Goal: Task Accomplishment & Management: Use online tool/utility

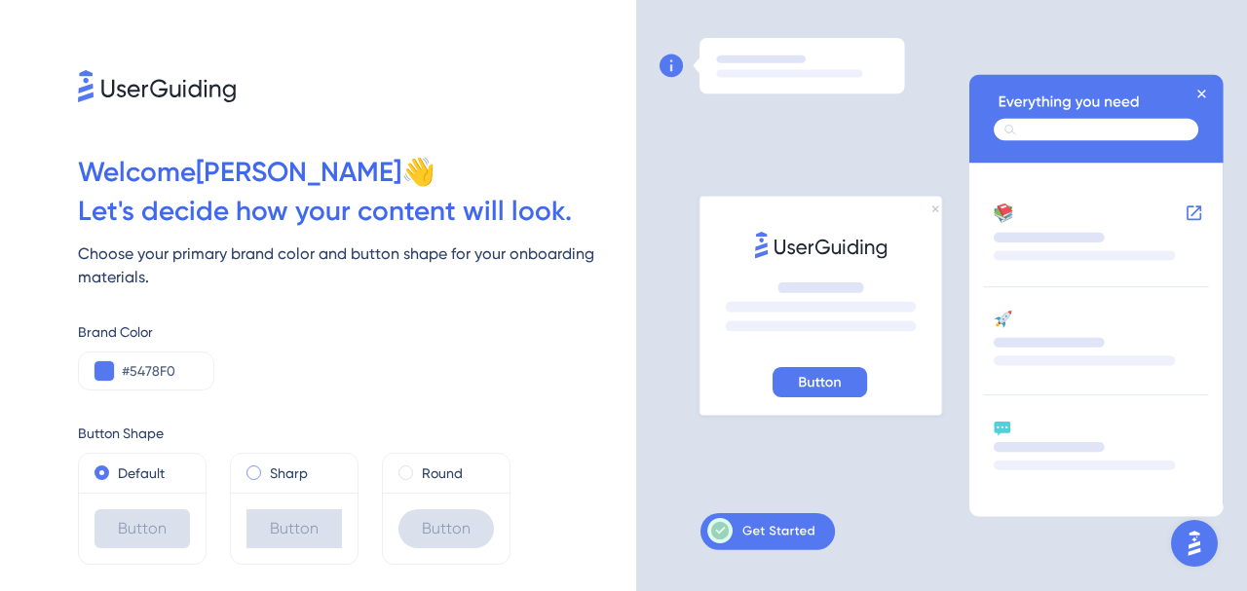
click at [286, 472] on label "Sharp" at bounding box center [289, 473] width 38 height 23
click at [145, 463] on label "Default" at bounding box center [141, 473] width 47 height 23
click at [404, 472] on span at bounding box center [405, 473] width 15 height 15
click at [419, 469] on input "radio" at bounding box center [419, 469] width 0 height 0
click at [132, 469] on label "Default" at bounding box center [141, 473] width 47 height 23
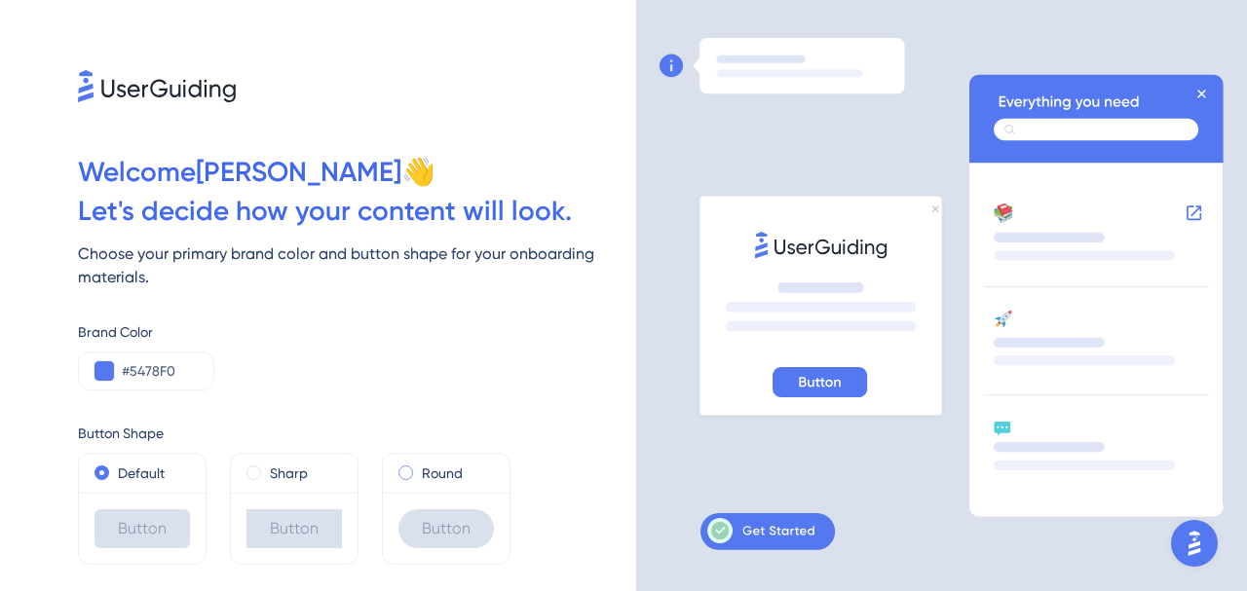
click at [437, 471] on label "Round" at bounding box center [442, 473] width 41 height 23
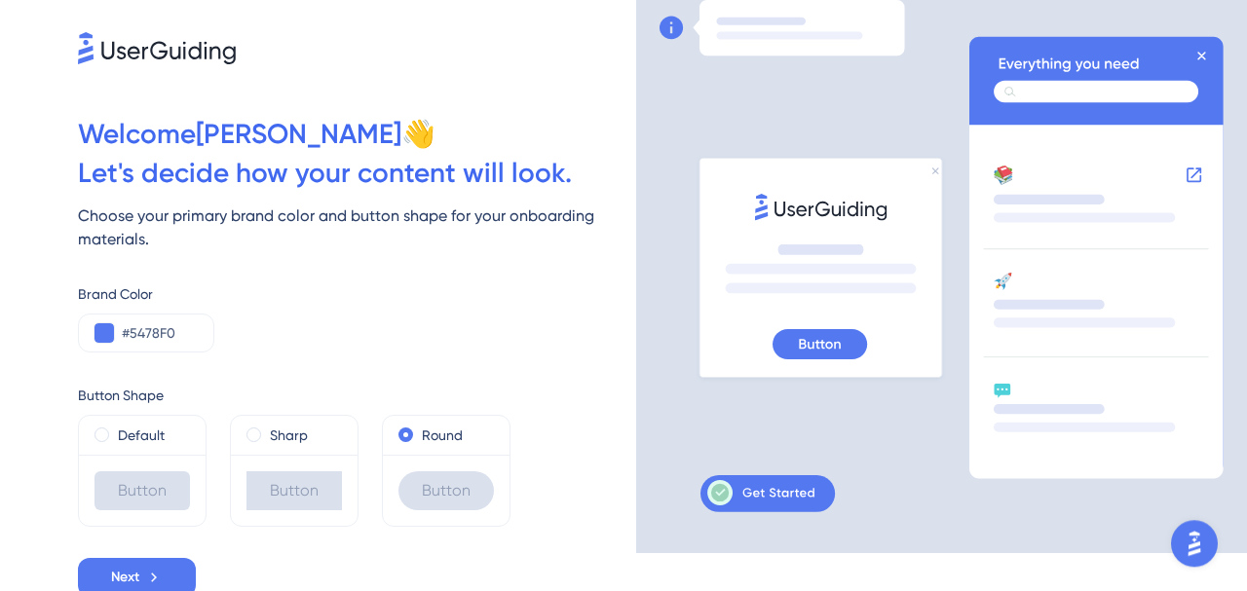
scroll to position [43, 0]
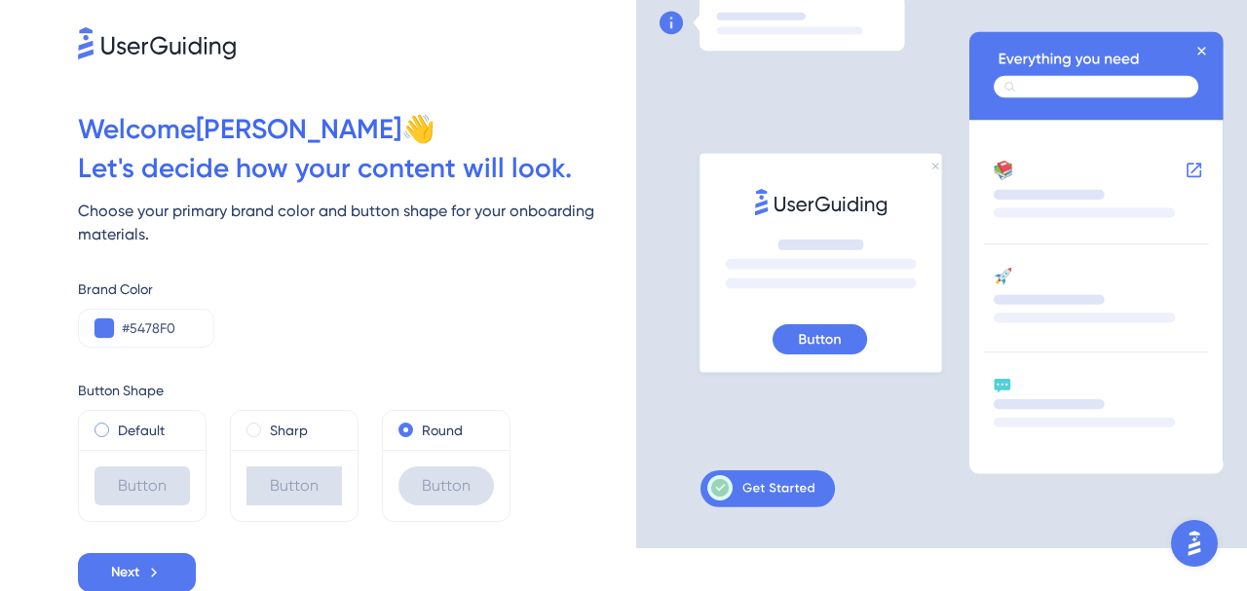
click at [133, 420] on label "Default" at bounding box center [141, 430] width 47 height 23
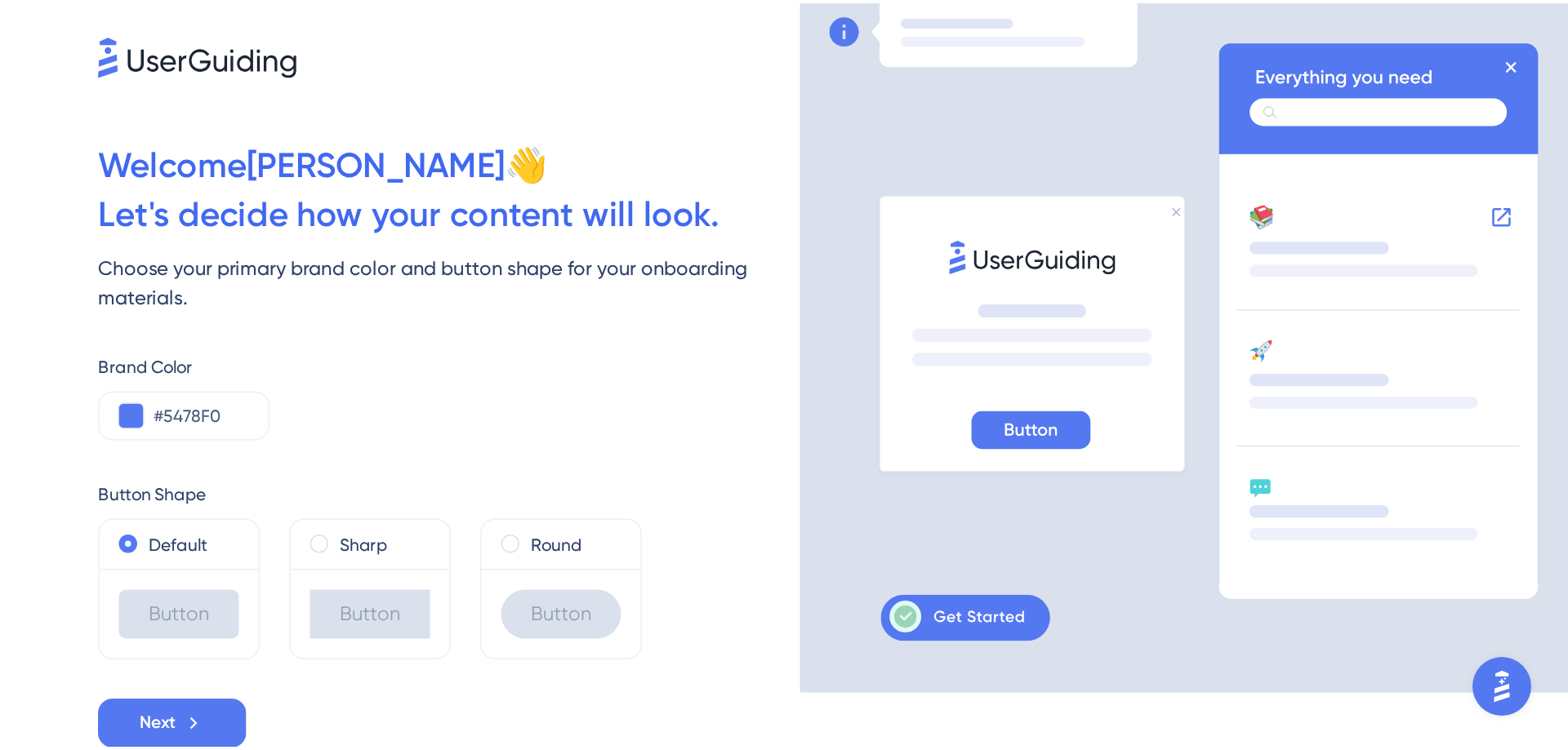
scroll to position [0, 0]
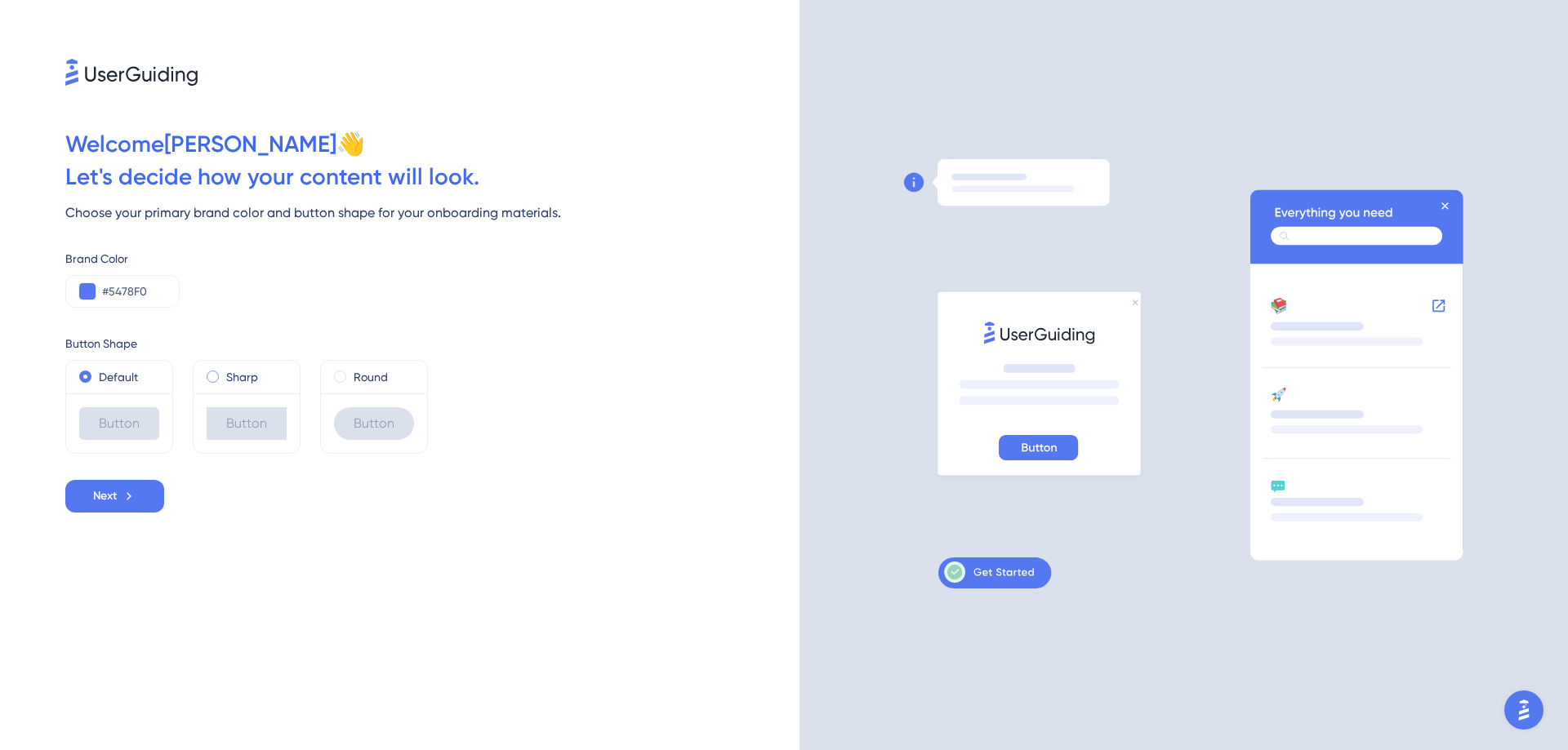
click at [236, 371] on label "Sharp" at bounding box center [242, 376] width 32 height 19
click at [107, 380] on label "Default" at bounding box center [118, 376] width 39 height 19
click at [226, 372] on label "Sharp" at bounding box center [242, 376] width 32 height 19
click at [80, 296] on button at bounding box center [86, 291] width 16 height 16
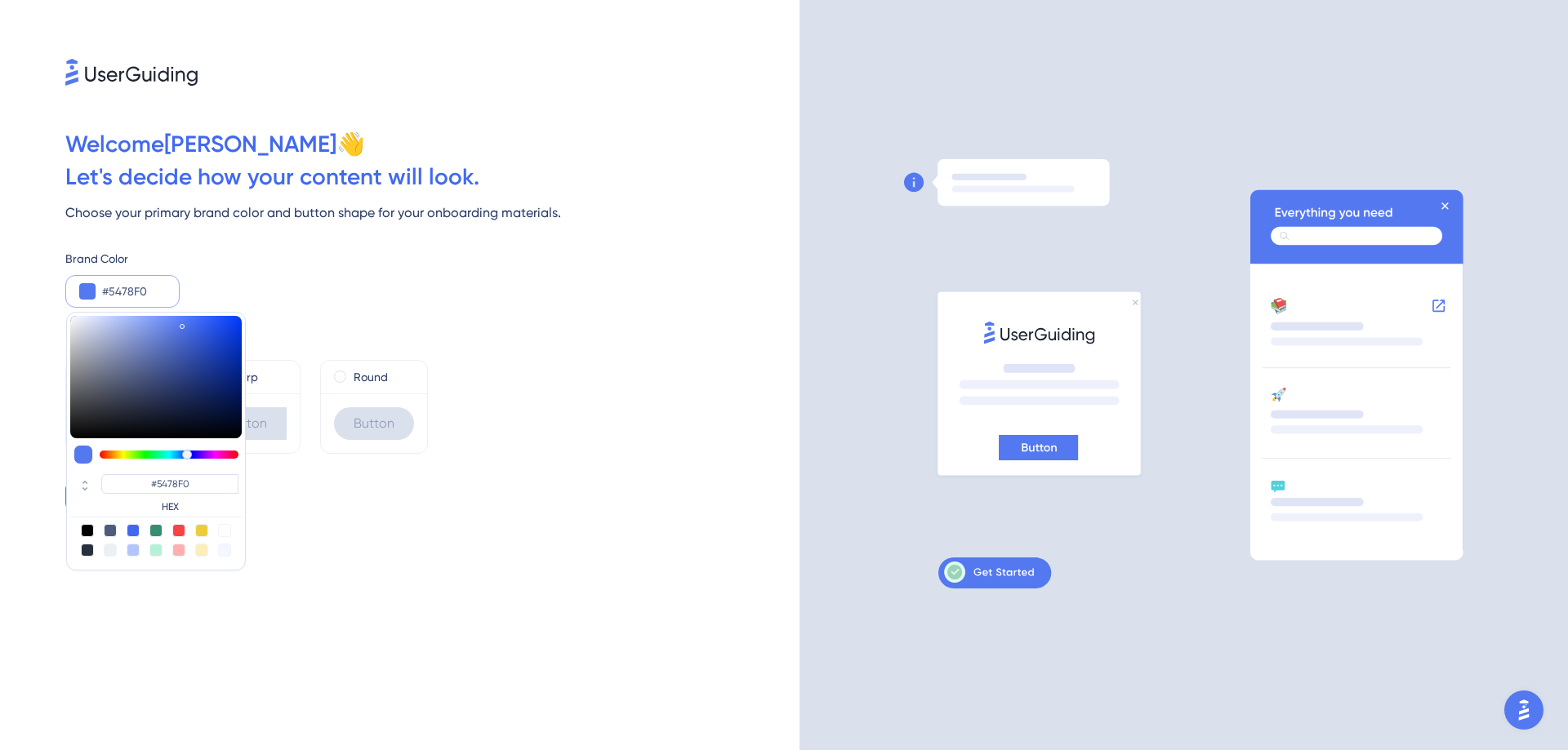
drag, startPoint x: 143, startPoint y: 295, endPoint x: 60, endPoint y: 290, distance: 83.2
click at [102, 290] on input "#5478F0" at bounding box center [134, 291] width 64 height 19
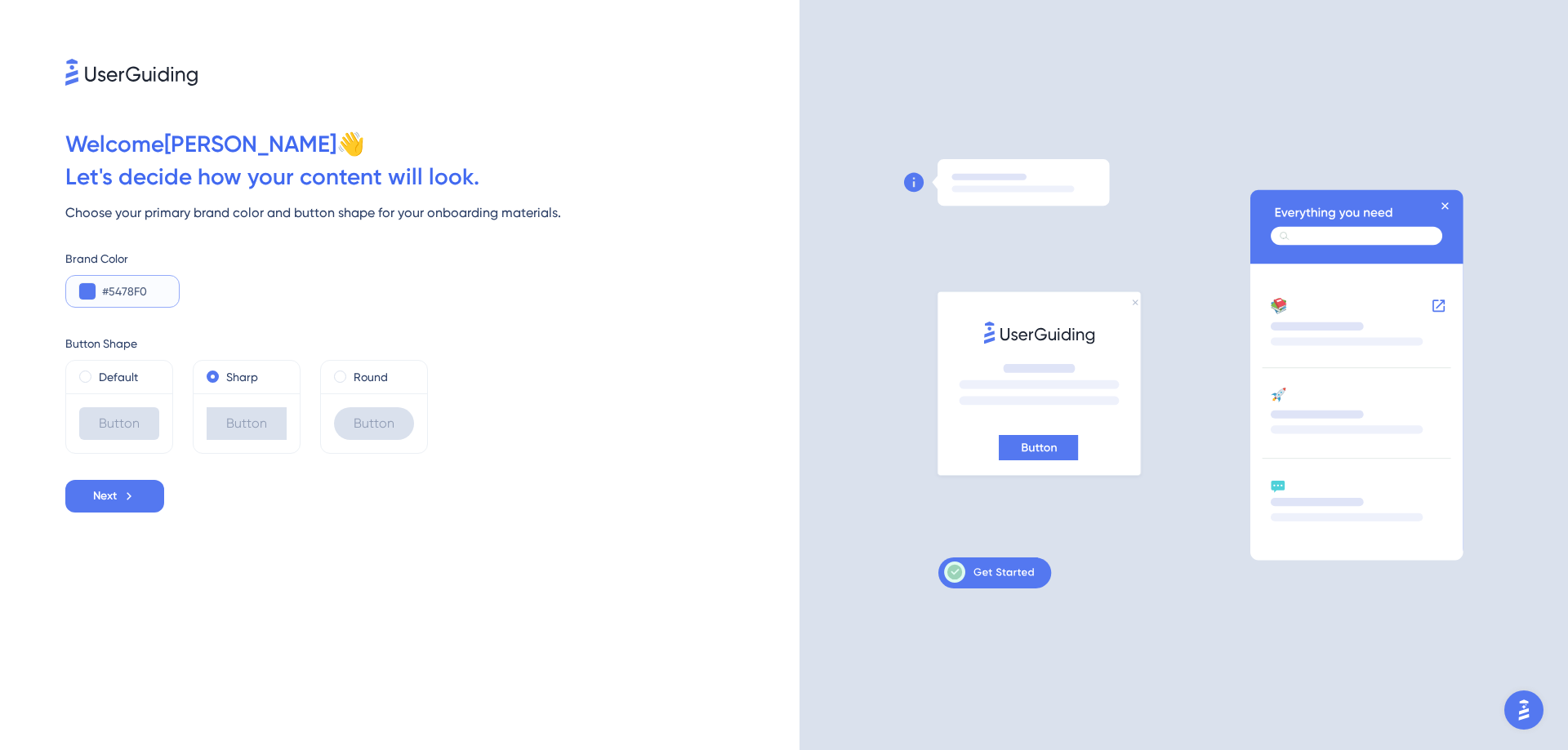
drag, startPoint x: 148, startPoint y: 297, endPoint x: 49, endPoint y: 290, distance: 99.2
click at [102, 290] on input "#5478F0" at bounding box center [134, 291] width 64 height 19
paste input "0B9CFF"
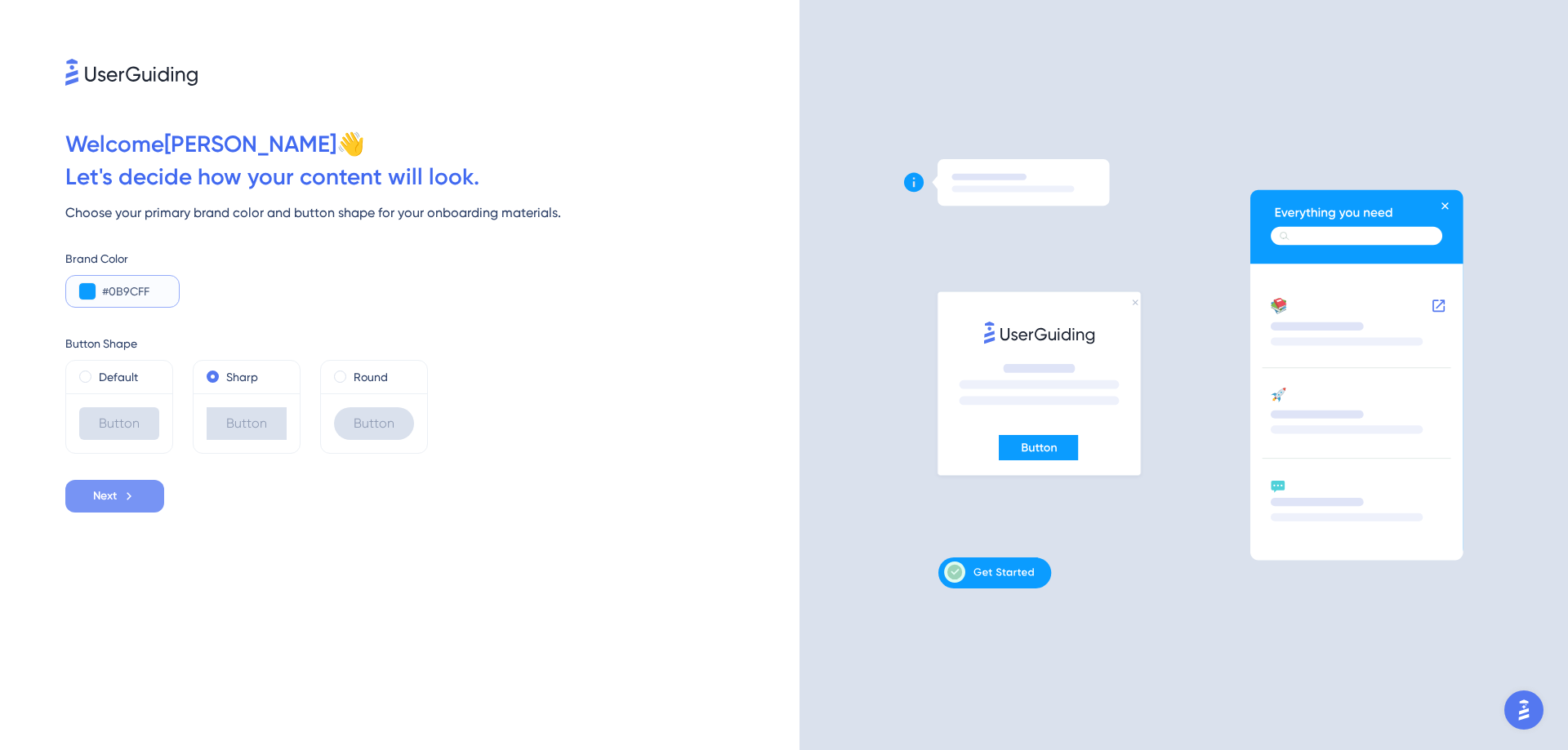
type input "#0B9CFF"
click at [84, 494] on button "Next" at bounding box center [115, 496] width 99 height 33
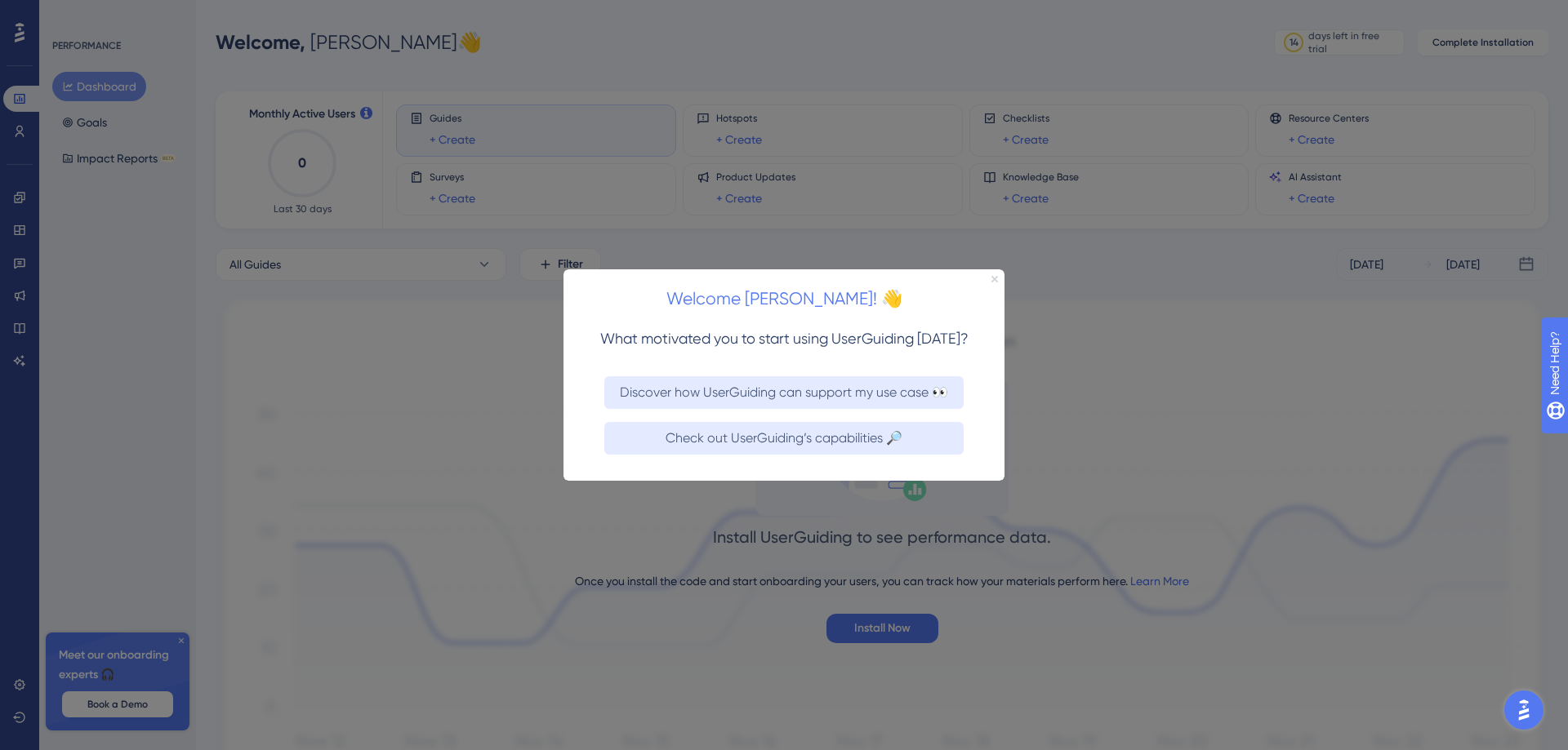
click at [994, 277] on icon "Close Preview" at bounding box center [995, 278] width 7 height 7
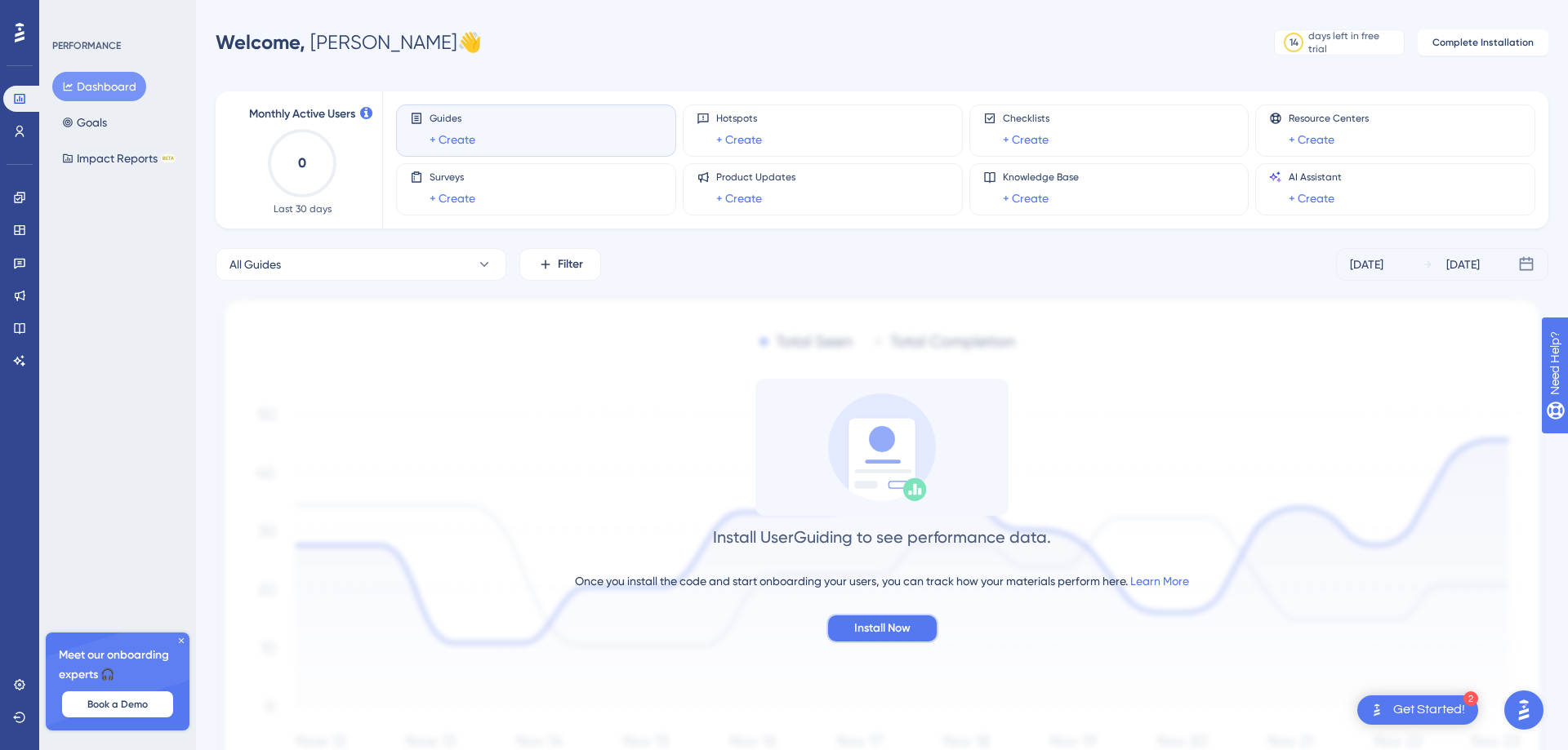
click at [906, 494] on span "Install Now" at bounding box center [882, 628] width 56 height 19
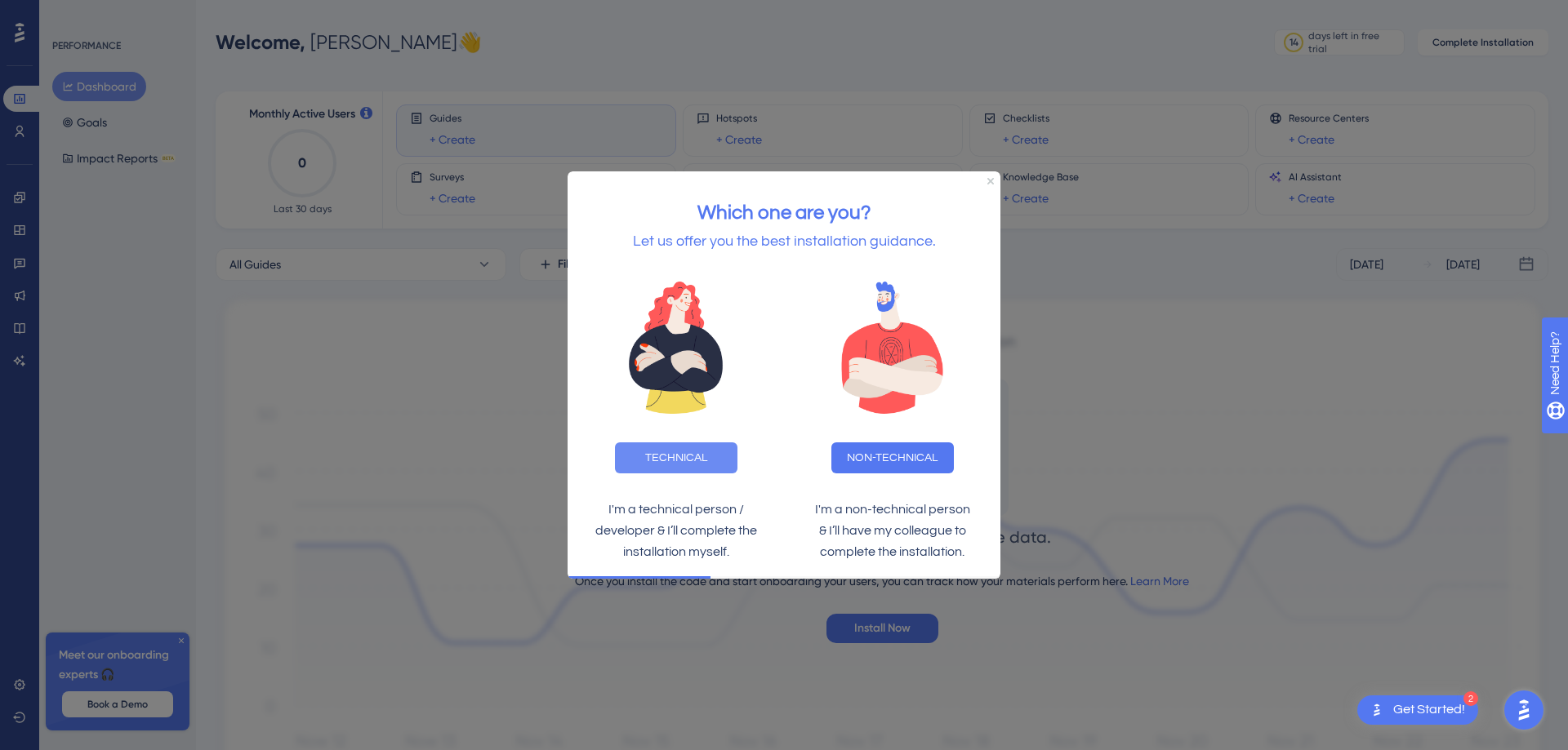
click at [670, 459] on button "TECHNICAL" at bounding box center [677, 458] width 122 height 31
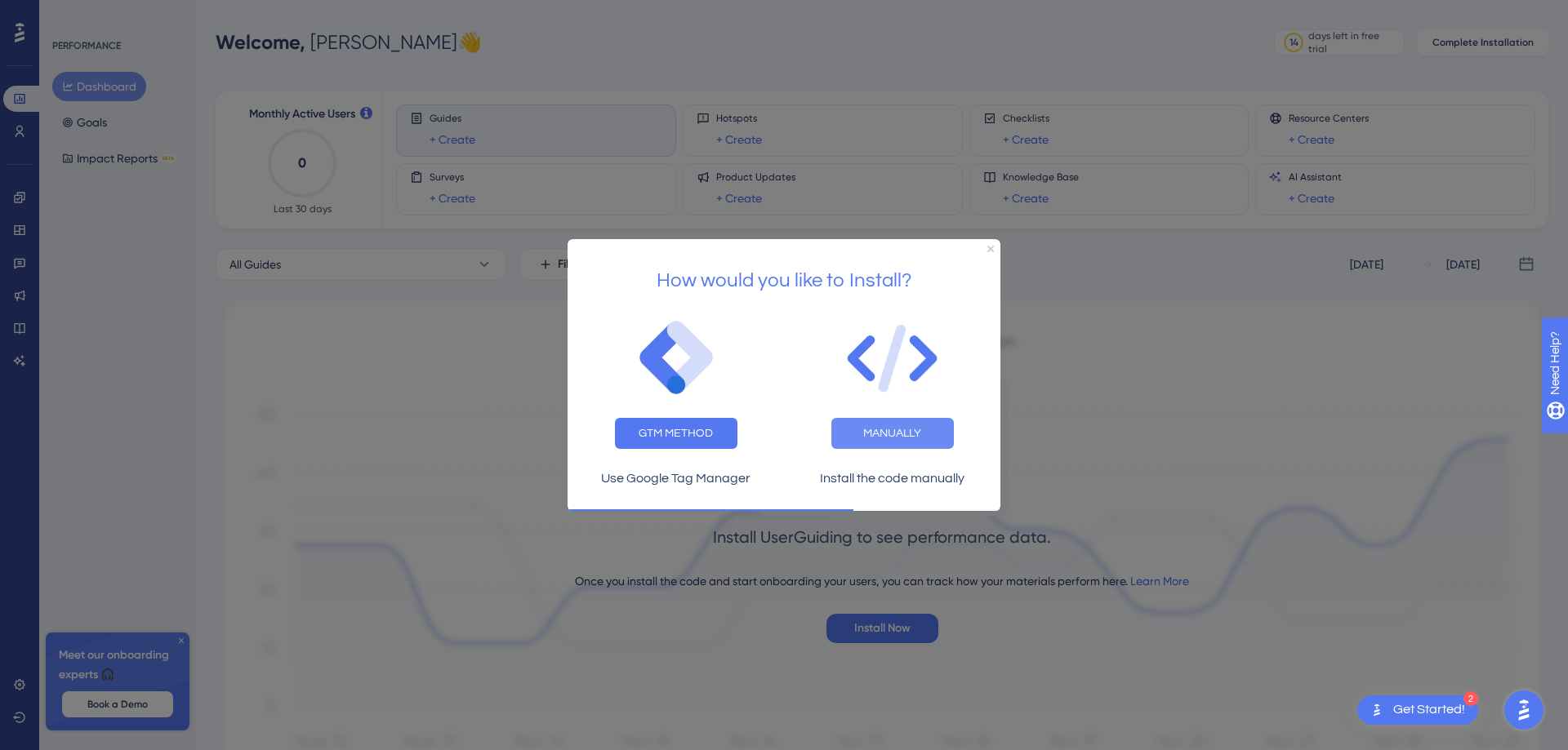
click at [862, 436] on button "MANUALLY" at bounding box center [893, 432] width 122 height 31
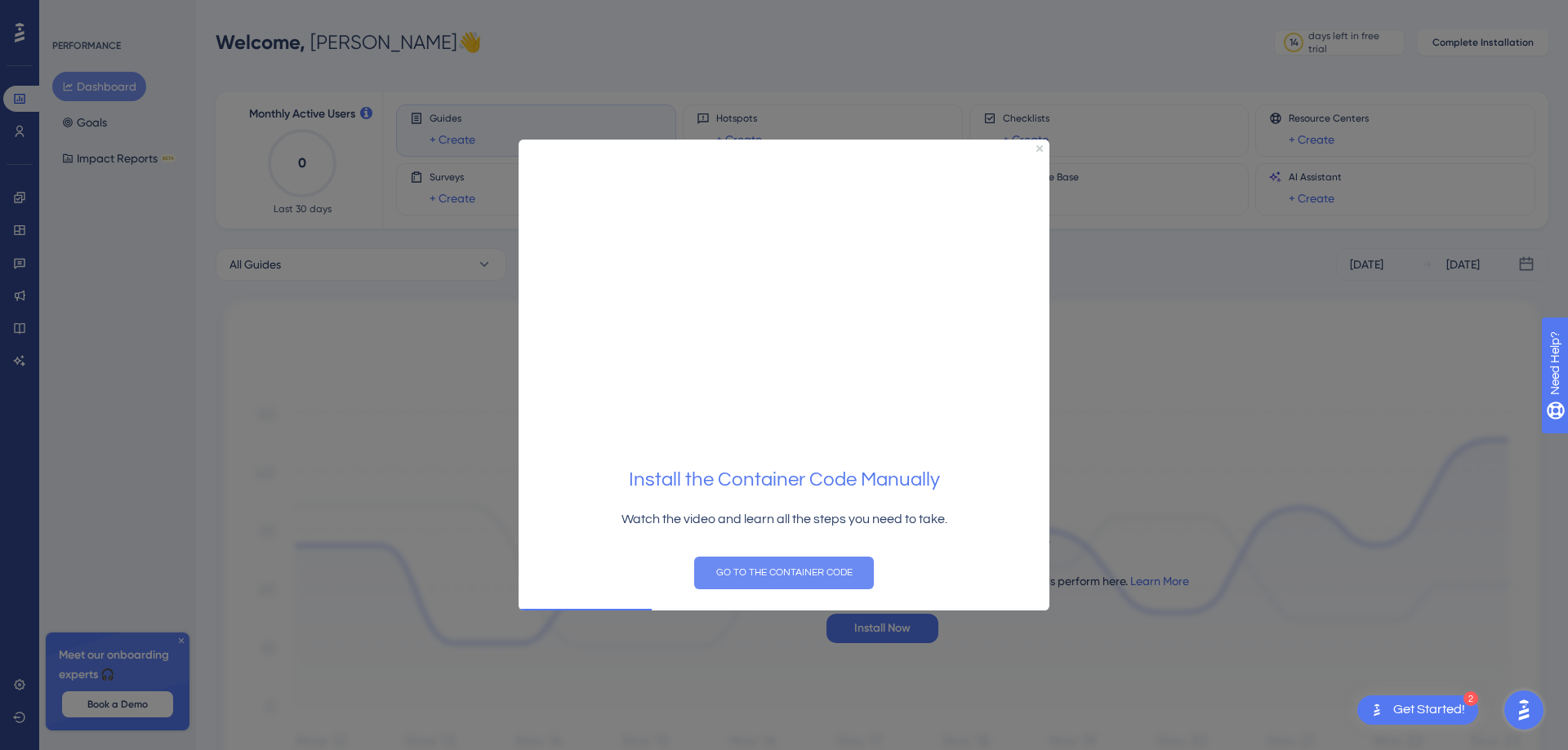
click at [802, 494] on button "GO TO THE CONTAINER CODE" at bounding box center [784, 572] width 179 height 33
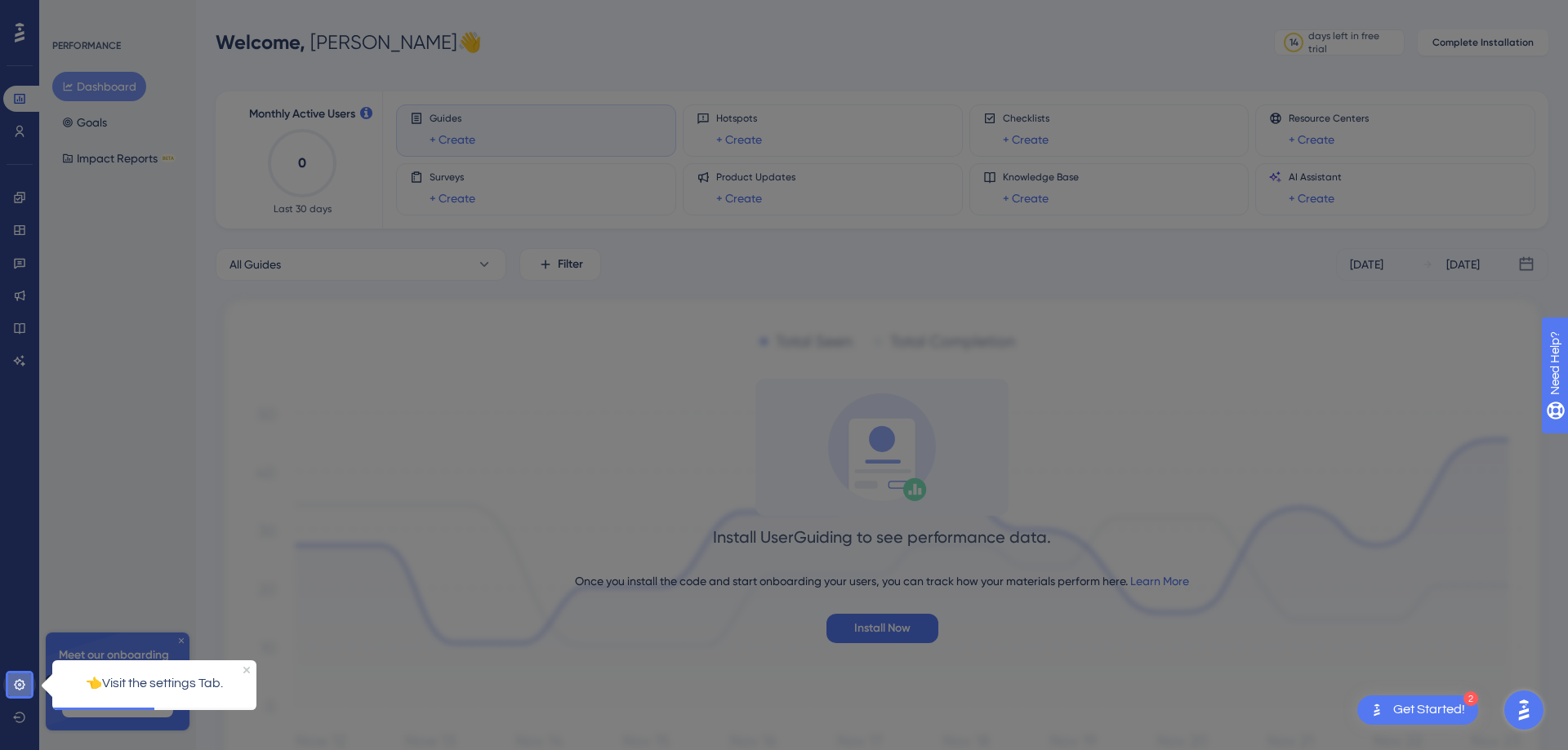
click at [23, 494] on icon at bounding box center [19, 685] width 11 height 11
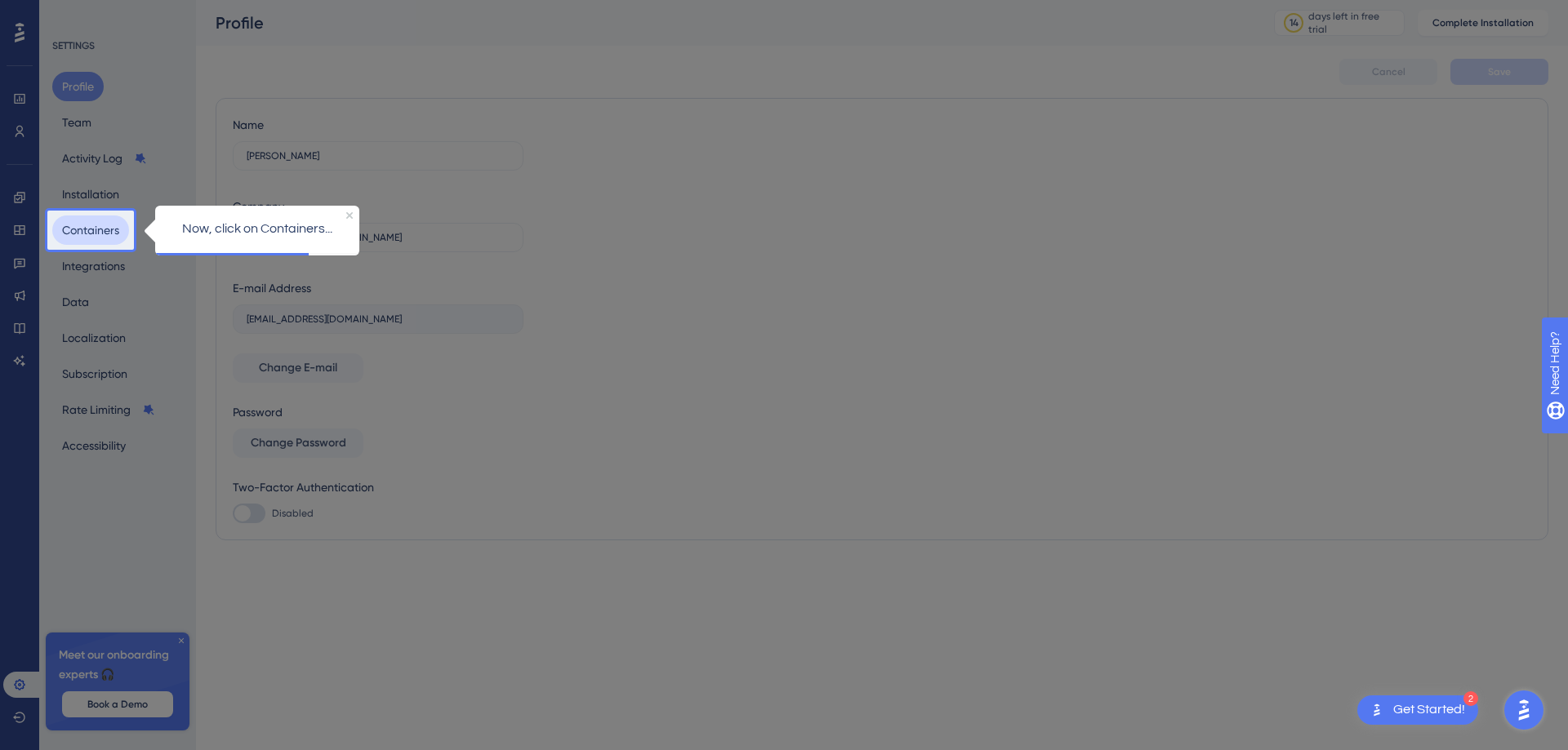
click at [76, 220] on button "Containers" at bounding box center [91, 230] width 77 height 29
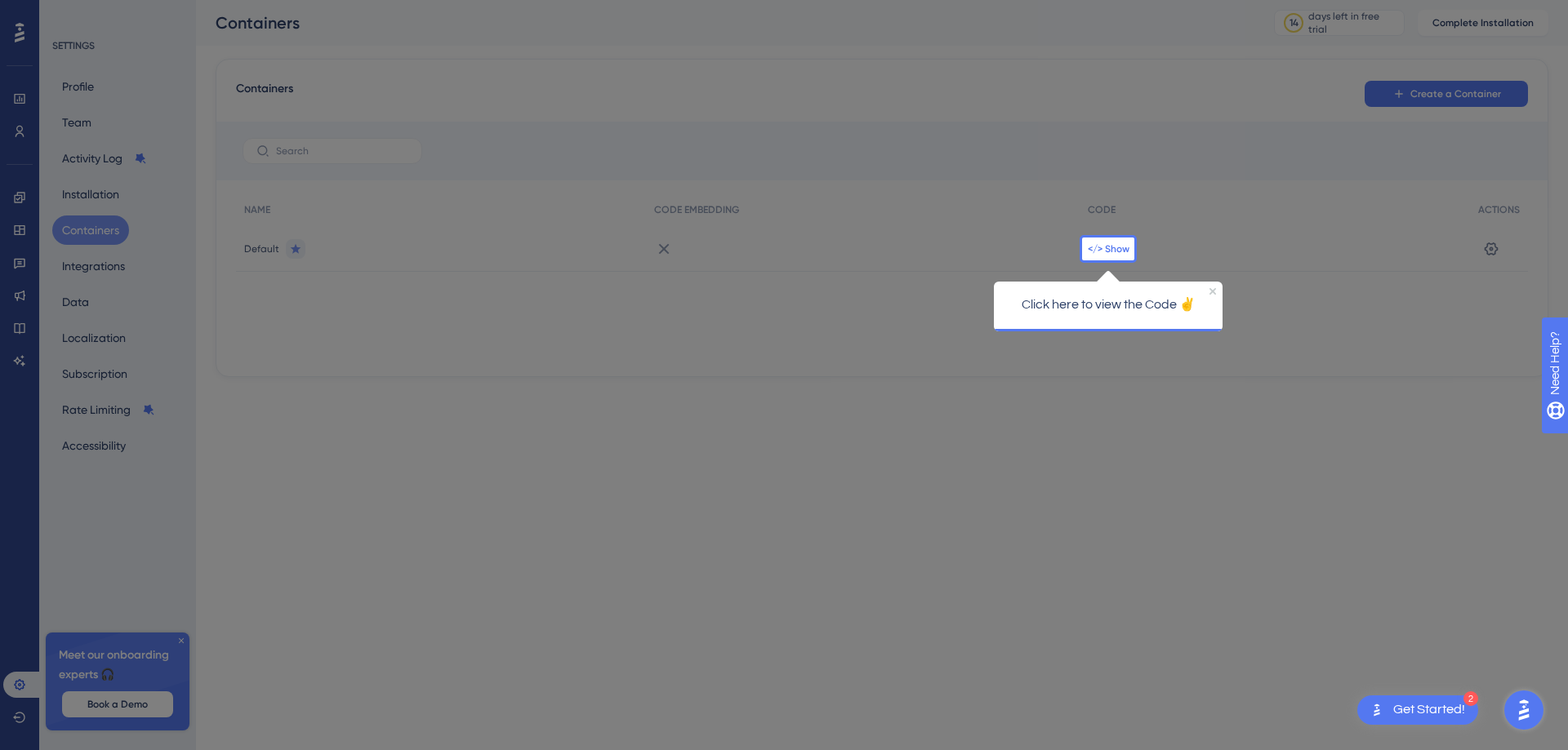
click at [1045, 244] on span "</> Show" at bounding box center [1109, 249] width 42 height 13
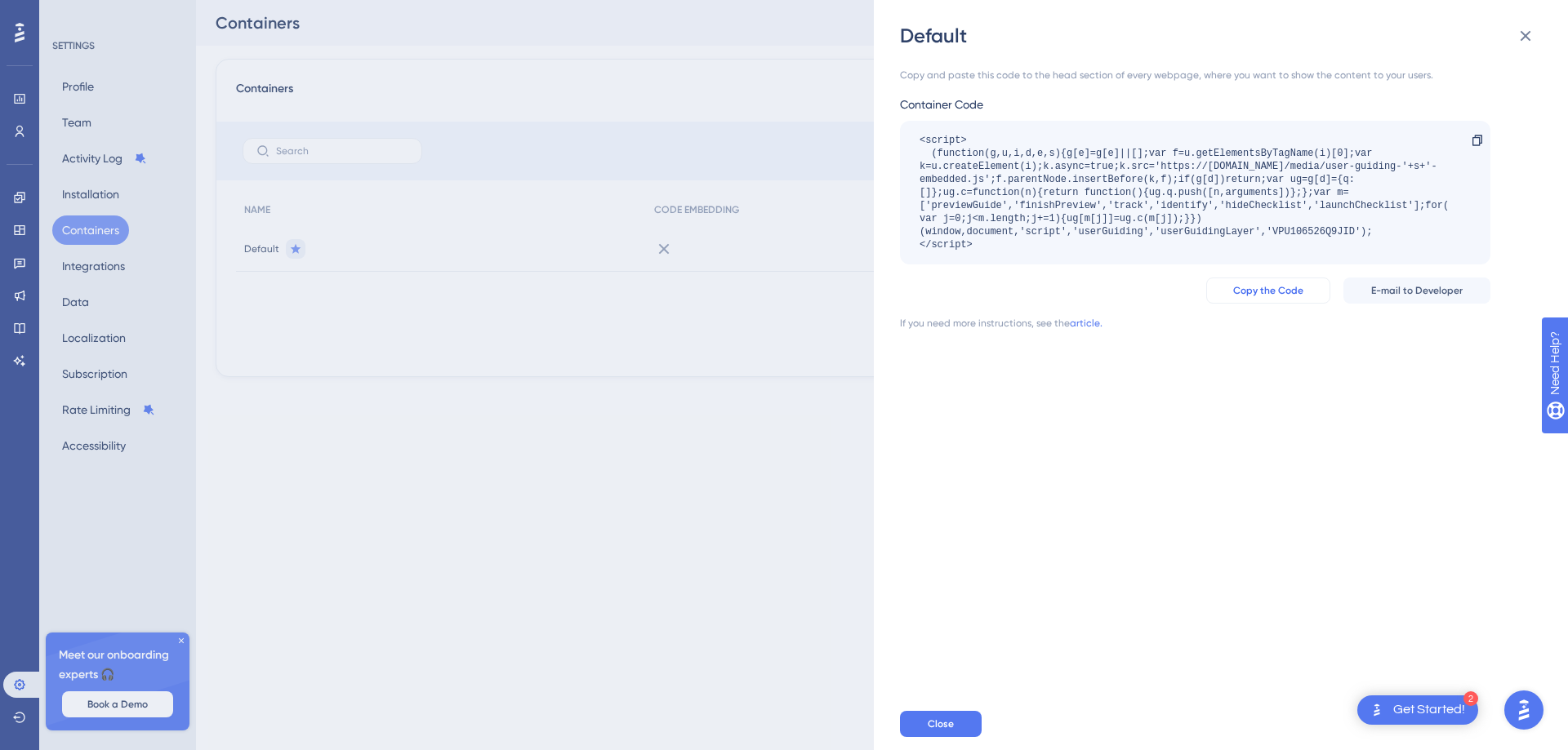
click at [1045, 289] on span "Copy the Code" at bounding box center [1269, 291] width 70 height 13
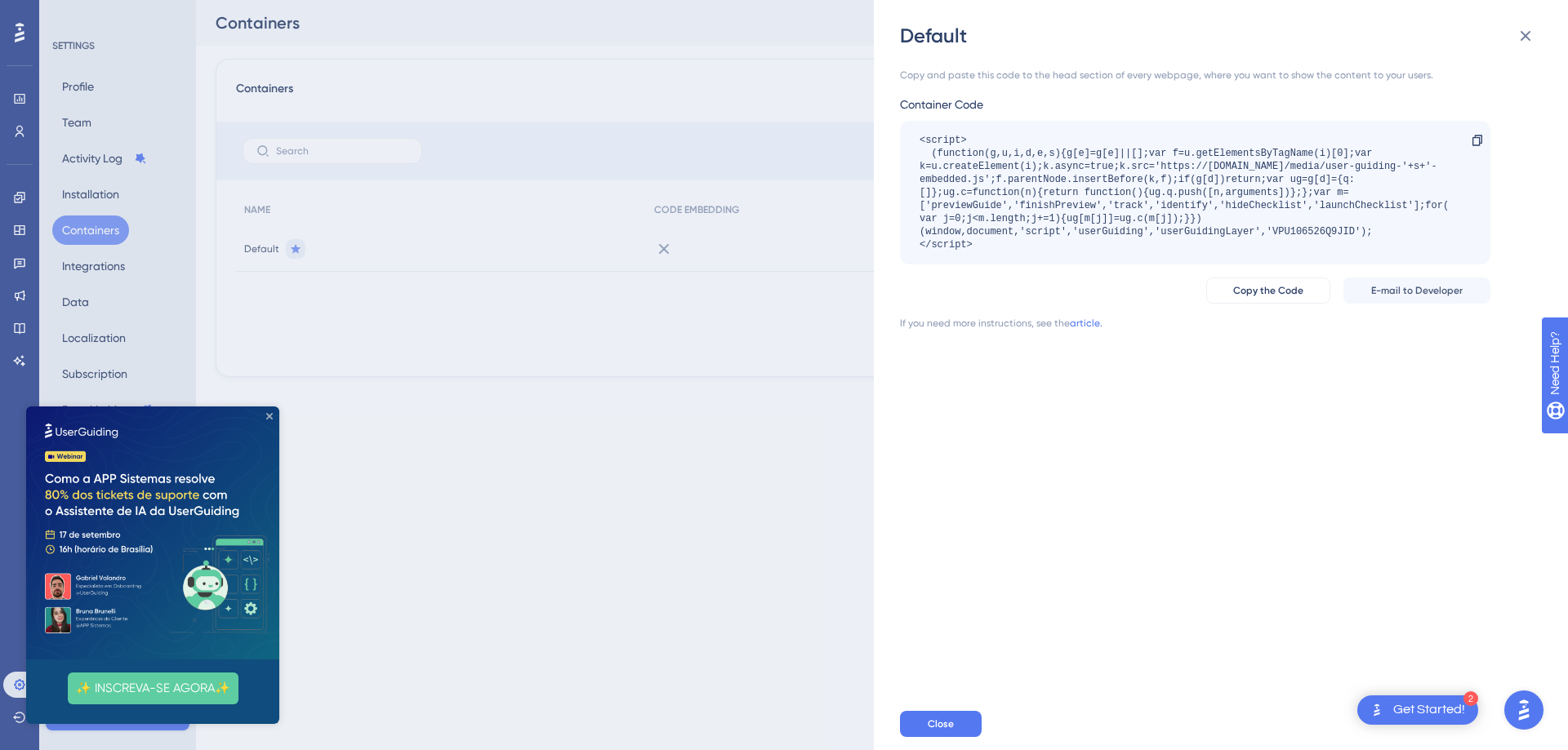
drag, startPoint x: 269, startPoint y: 418, endPoint x: 1347, endPoint y: 492, distance: 1080.5
click at [269, 418] on icon "Close Preview" at bounding box center [270, 416] width 7 height 7
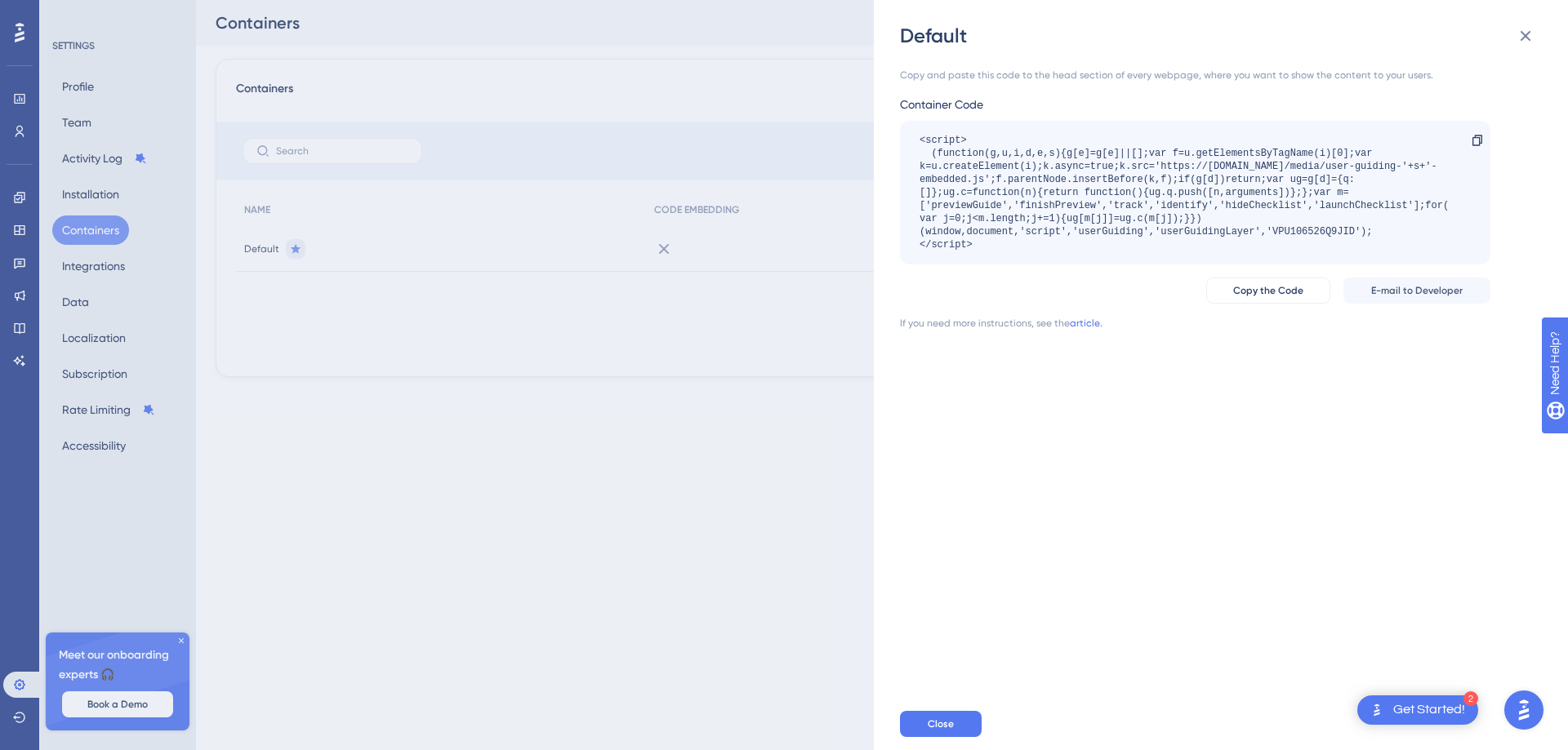
click at [16, 100] on div "Default Copy and paste this code to the head section of every webpage, where yo…" at bounding box center [784, 375] width 1568 height 750
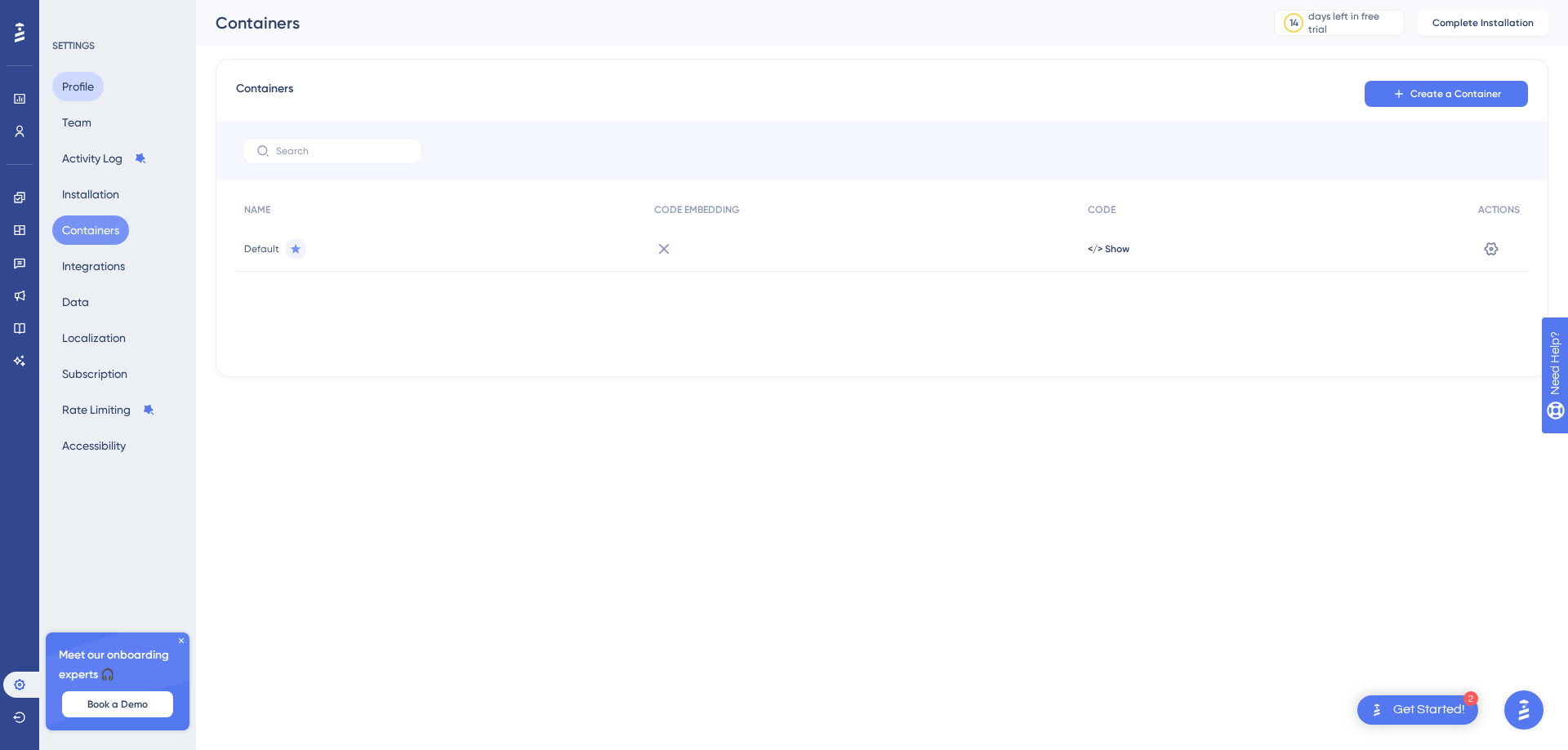
click at [65, 77] on button "Profile" at bounding box center [77, 86] width 51 height 29
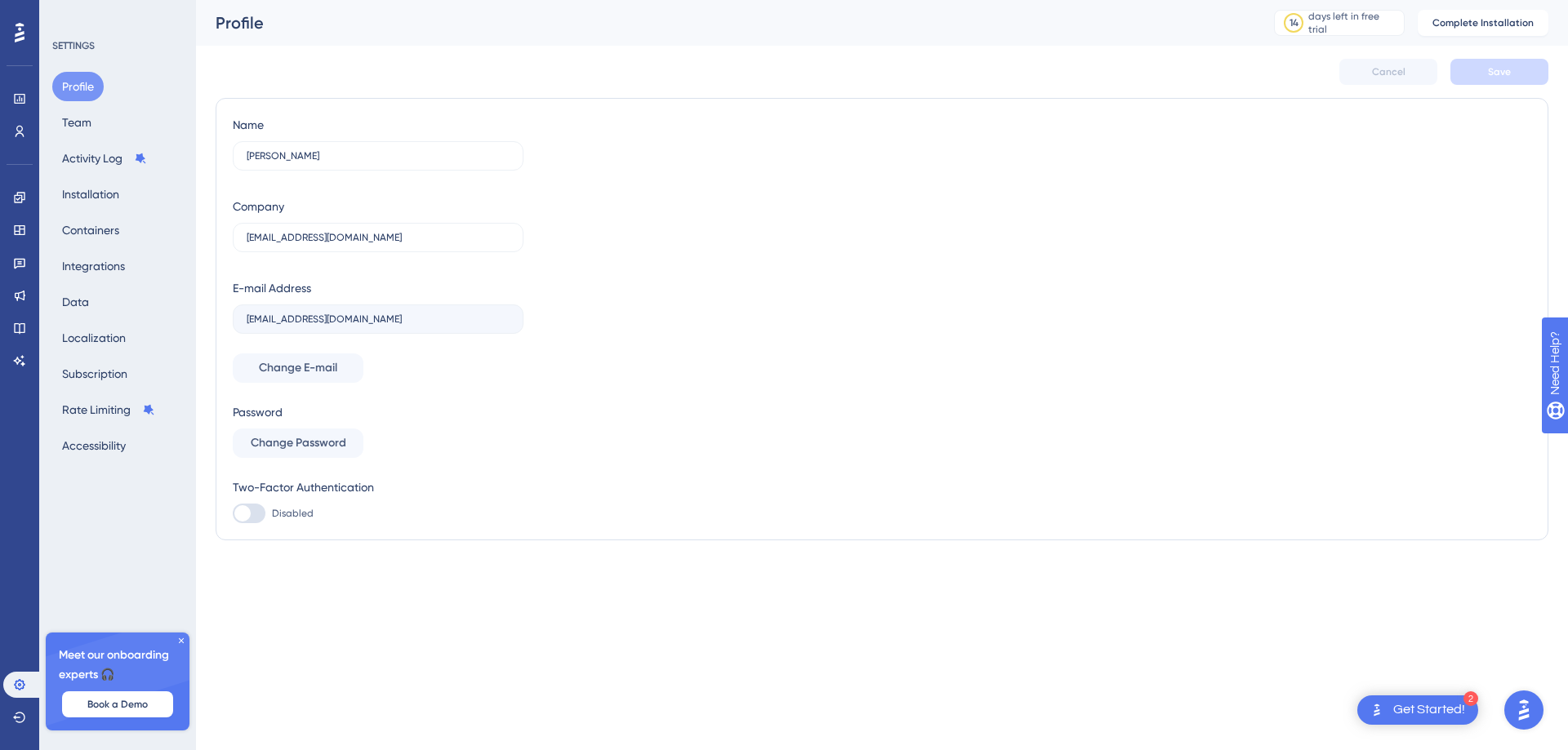
click at [16, 28] on icon at bounding box center [20, 32] width 10 height 21
